Goal: Information Seeking & Learning: Compare options

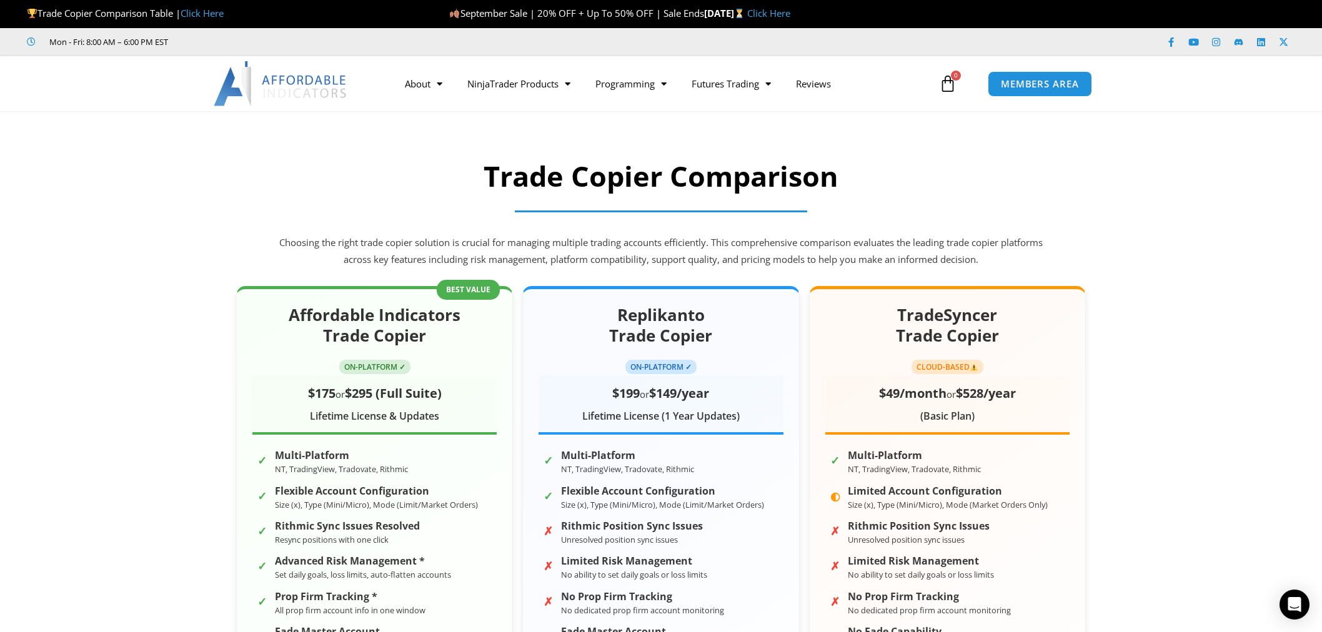
click at [940, 244] on p "Choosing the right trade copier solution is crucial for managing multiple tradi…" at bounding box center [661, 251] width 768 height 35
click at [279, 86] on img at bounding box center [281, 83] width 134 height 45
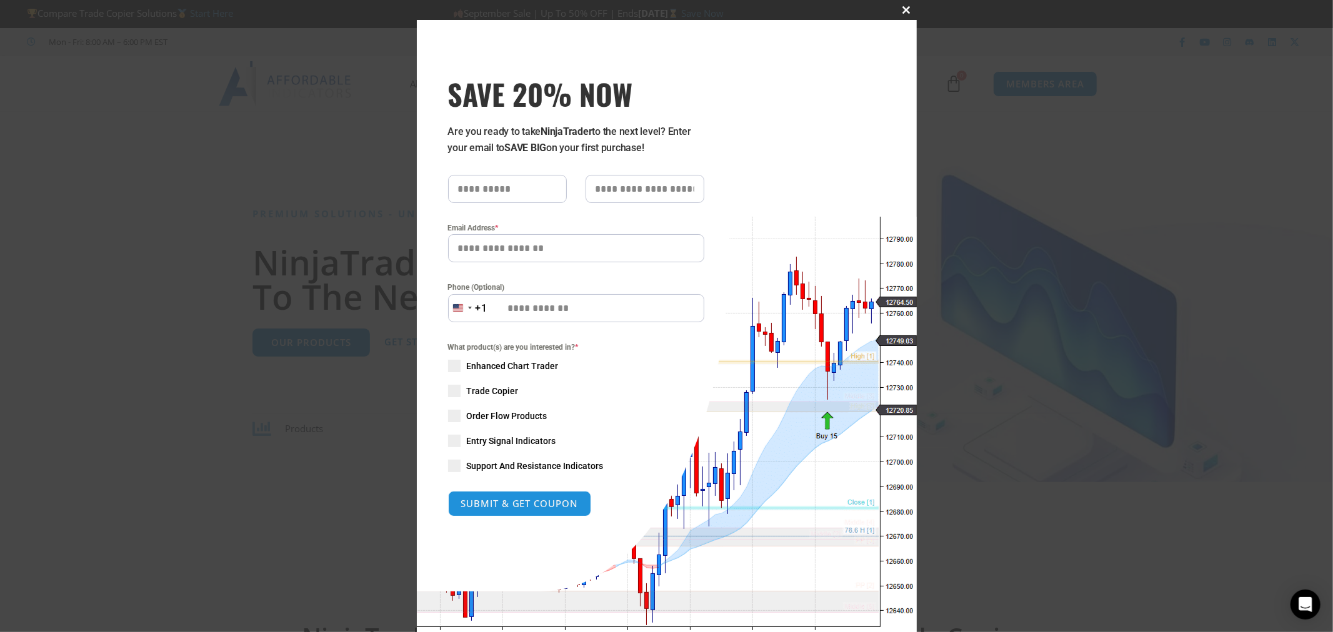
click at [903, 6] on span at bounding box center [907, 9] width 20 height 7
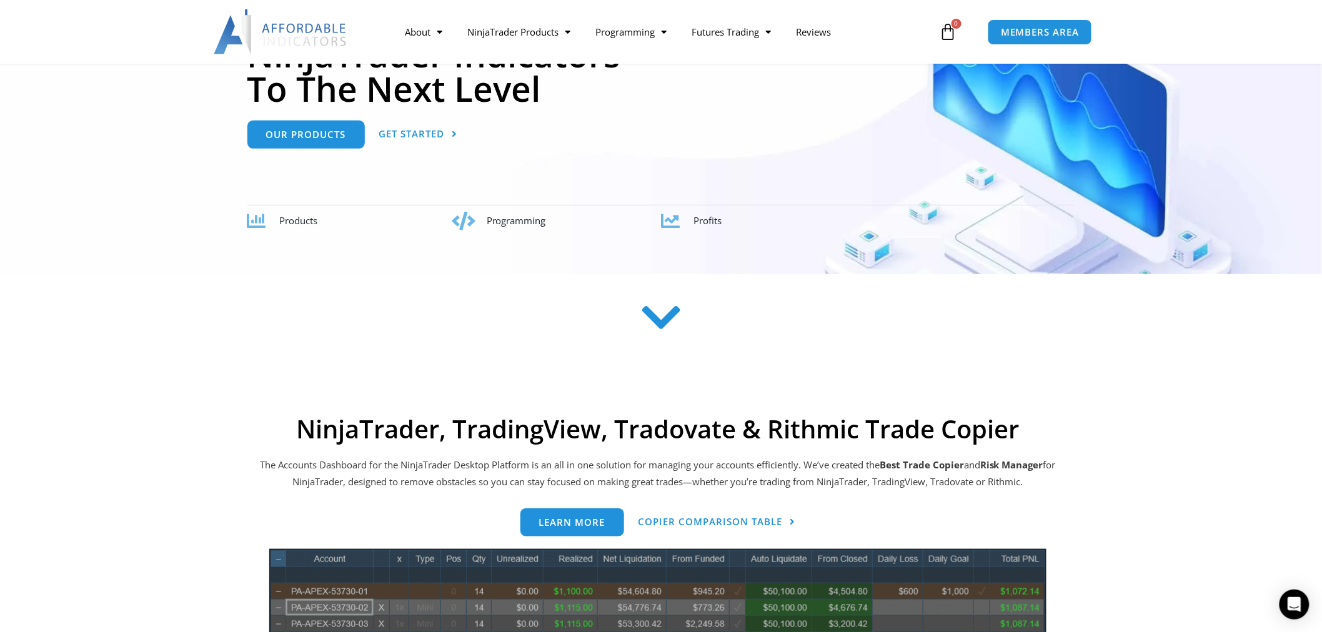
scroll to position [416, 0]
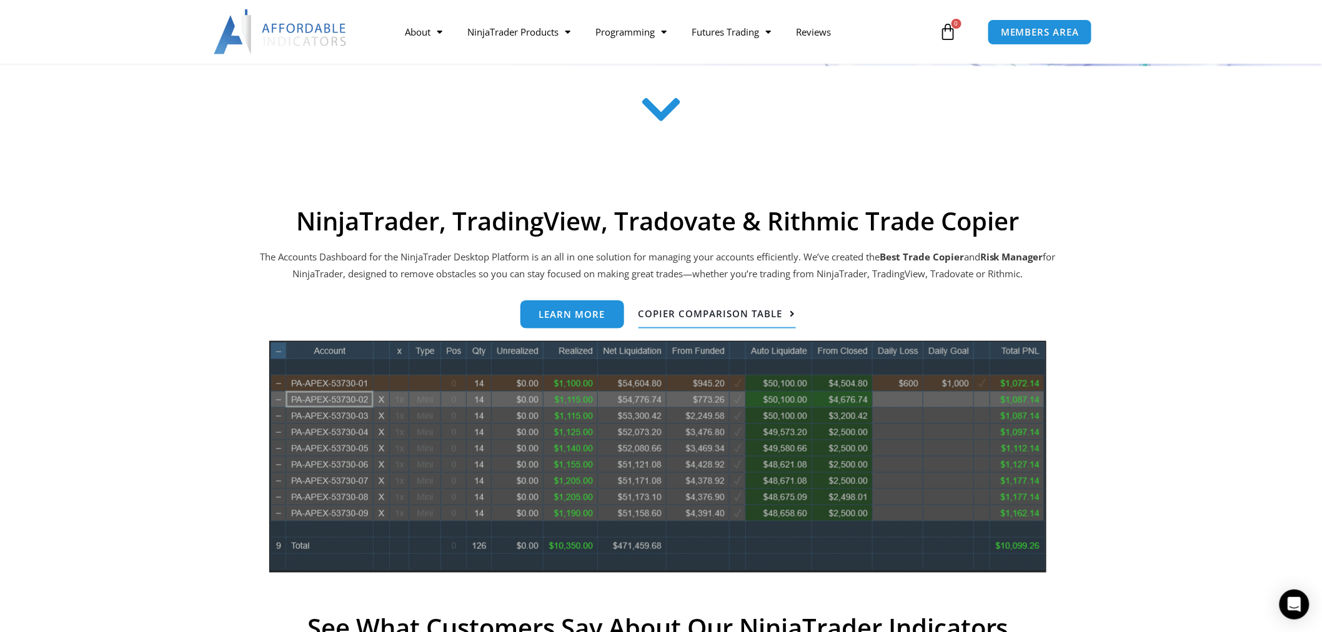
click at [663, 315] on span "Copier Comparison Table" at bounding box center [711, 313] width 144 height 9
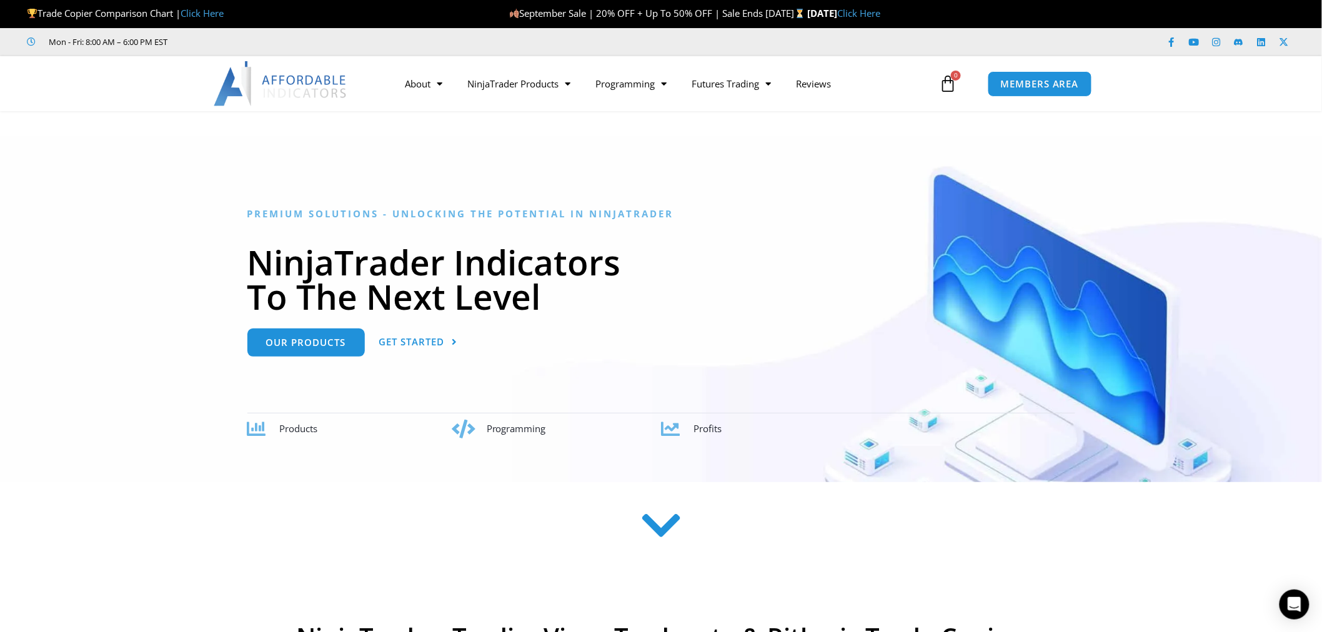
click at [304, 96] on img at bounding box center [281, 83] width 134 height 45
click at [205, 14] on link "Start Here" at bounding box center [211, 13] width 43 height 12
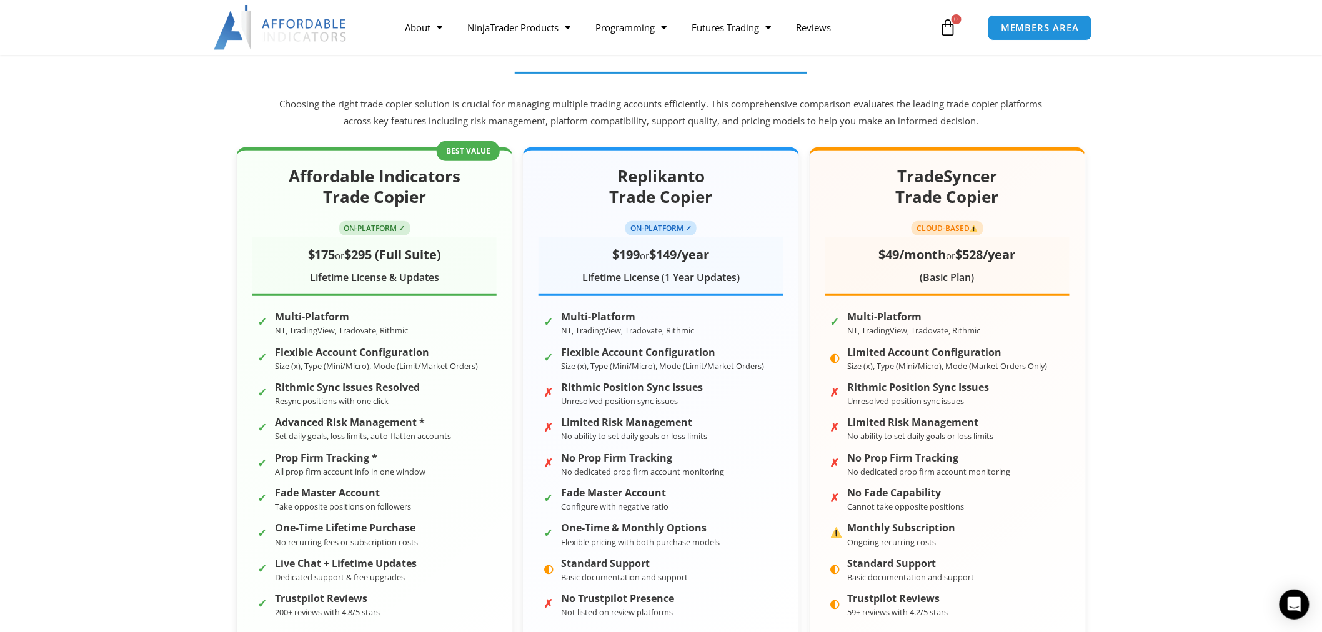
scroll to position [208, 0]
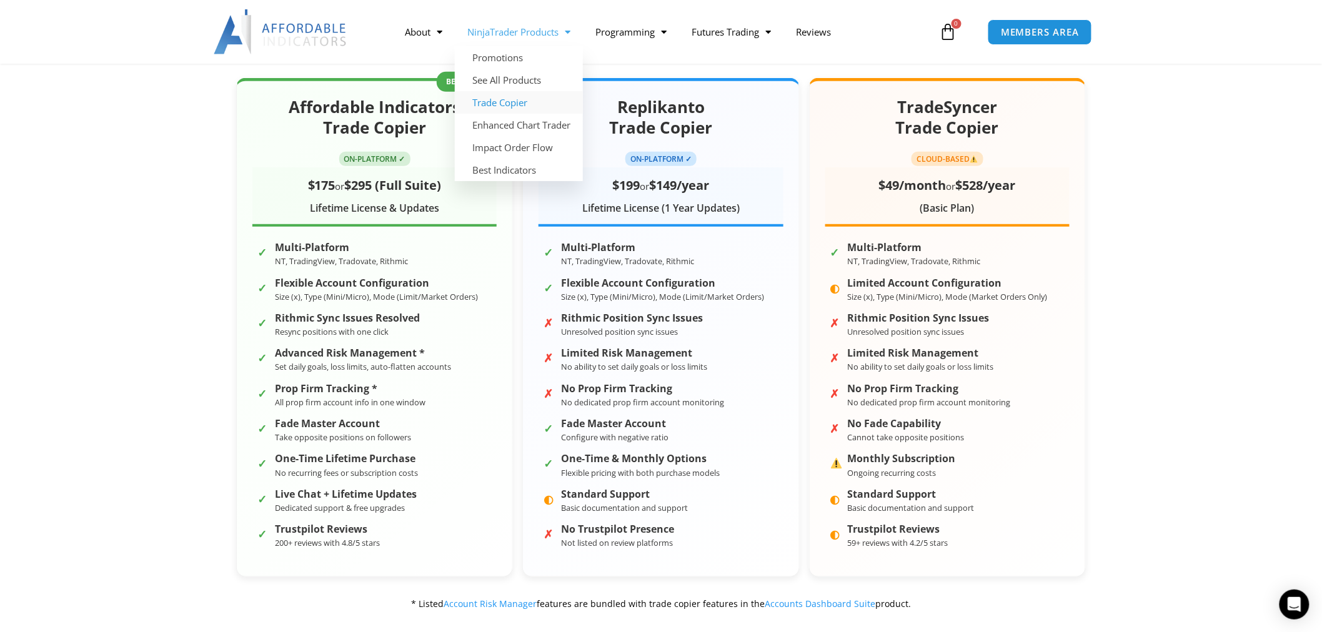
click at [522, 103] on link "Trade Copier" at bounding box center [519, 102] width 128 height 22
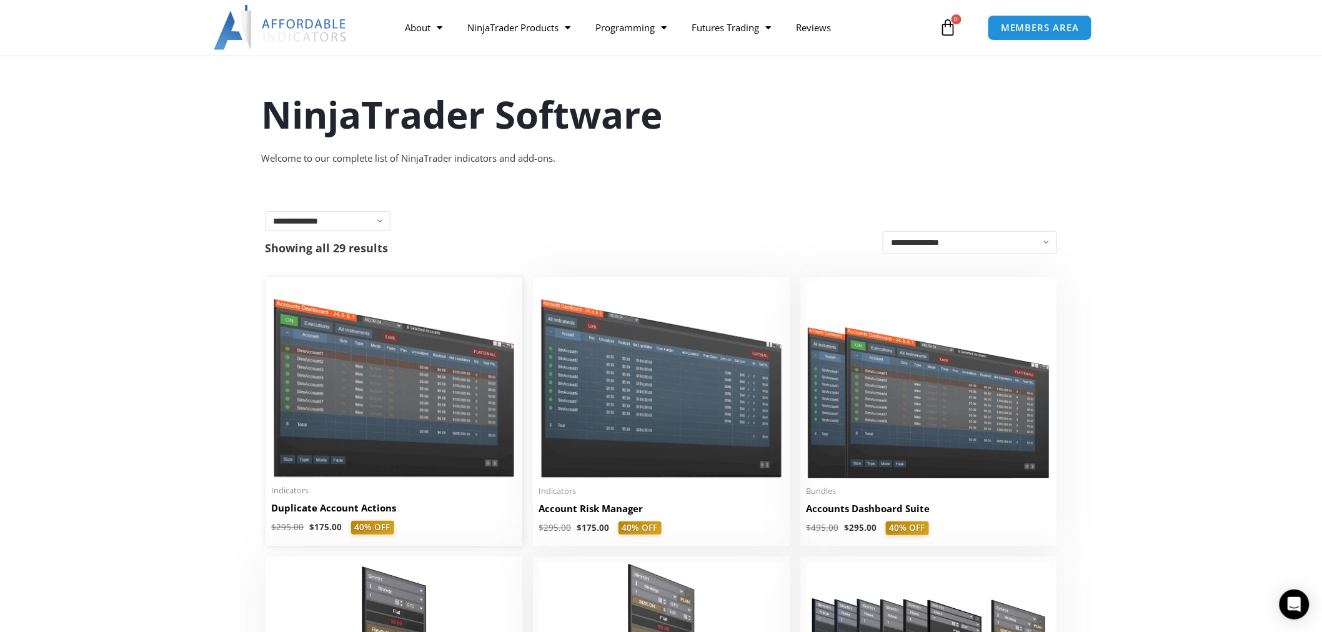
scroll to position [208, 0]
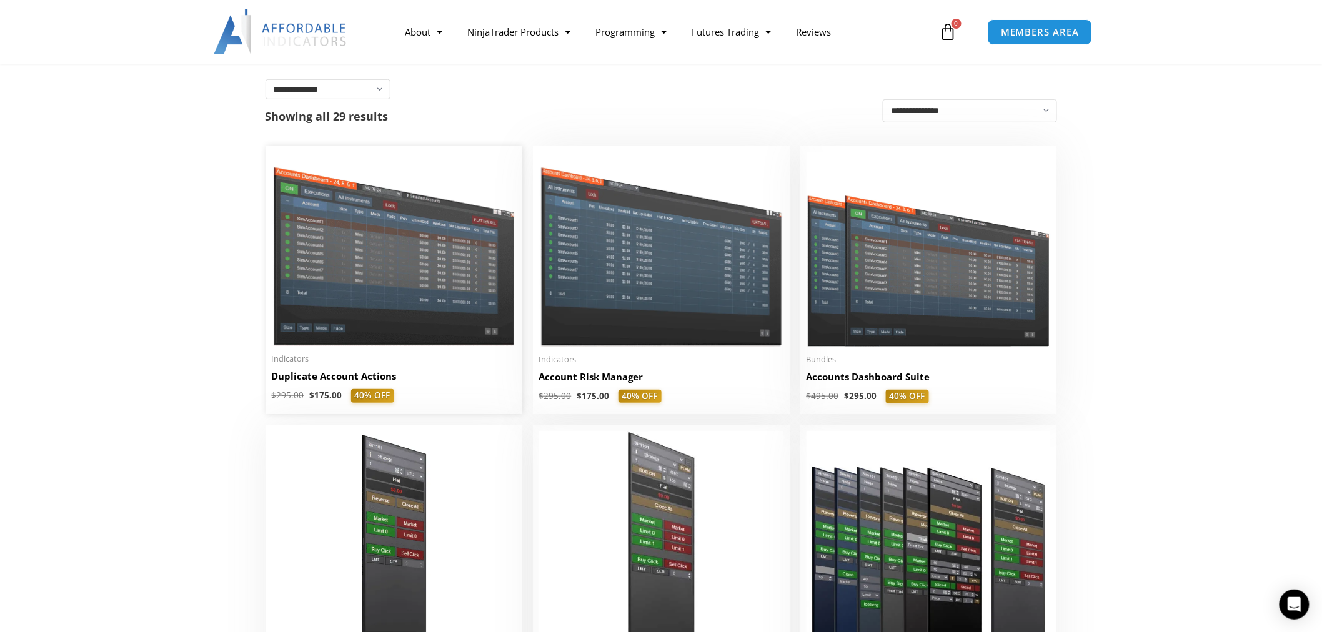
click at [401, 253] on img at bounding box center [394, 249] width 244 height 194
